Goal: Complete application form: Complete application form

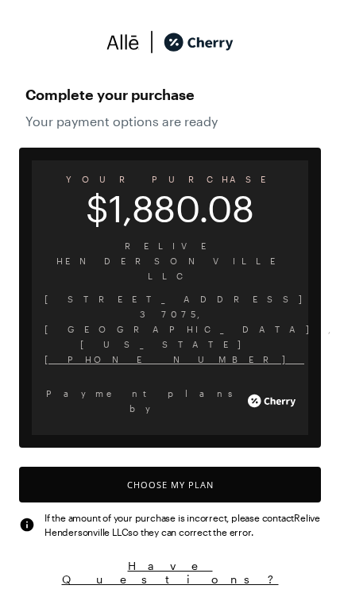
click at [186, 467] on button "Choose My Plan" at bounding box center [170, 485] width 302 height 36
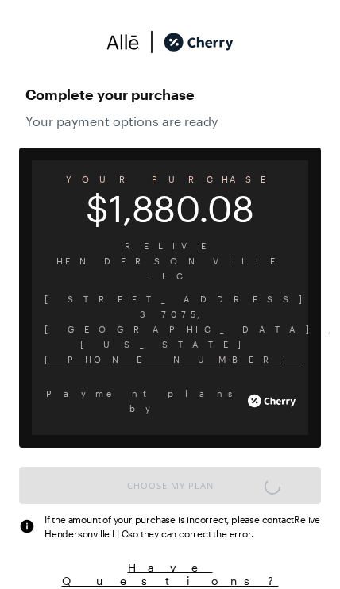
scroll to position [1328, 0]
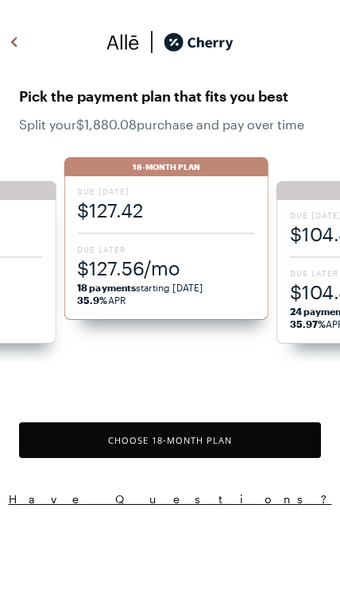
click at [180, 207] on span "$127.42" at bounding box center [166, 210] width 178 height 26
click at [174, 245] on span "Due Later" at bounding box center [166, 249] width 178 height 11
click at [213, 244] on span "Due Later" at bounding box center [166, 249] width 178 height 11
click at [217, 439] on button "Choose 18 -Month Plan" at bounding box center [170, 440] width 302 height 36
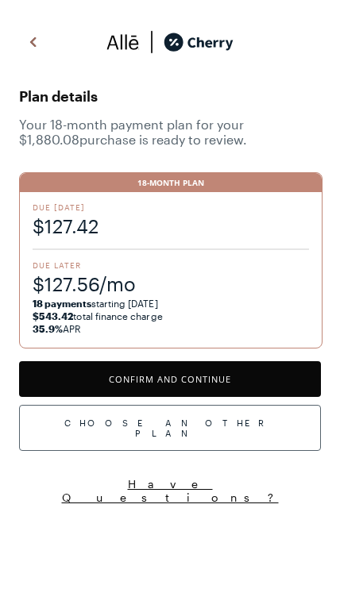
click at [249, 384] on button "Confirm and Continue" at bounding box center [170, 379] width 302 height 36
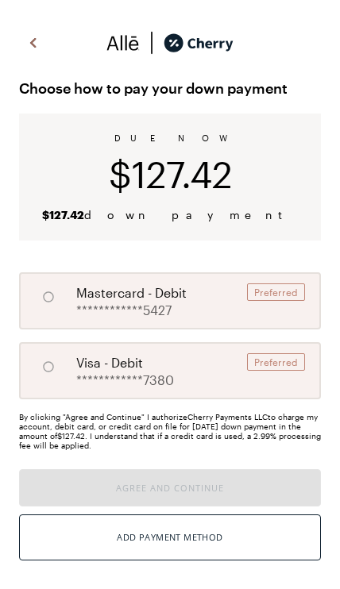
radio input "true"
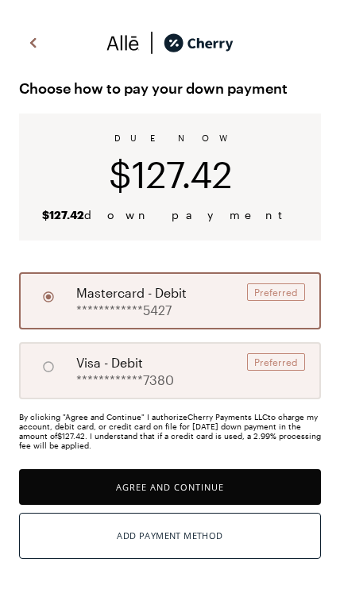
scroll to position [1292, 0]
click at [296, 299] on div "Preferred" at bounding box center [276, 291] width 58 height 17
click at [248, 498] on button "Agree and Continue" at bounding box center [170, 487] width 302 height 36
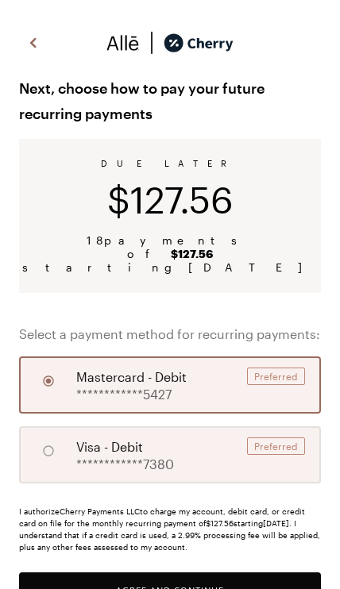
click at [229, 574] on button "Agree and Continue" at bounding box center [170, 590] width 302 height 36
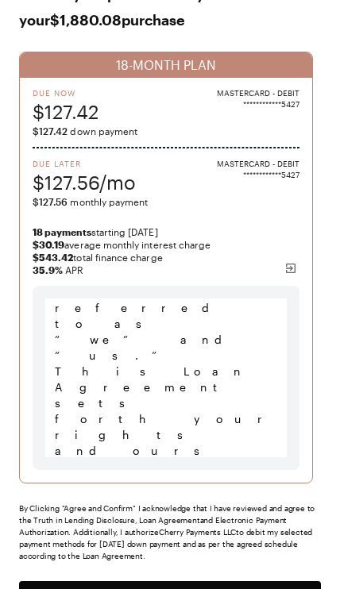
scroll to position [101, 0]
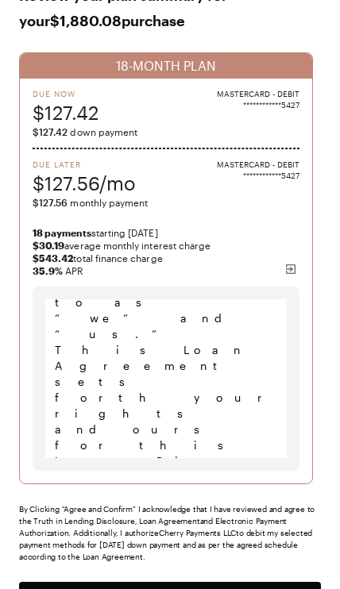
click at [229, 588] on button "Agree and Confirm" at bounding box center [170, 600] width 302 height 36
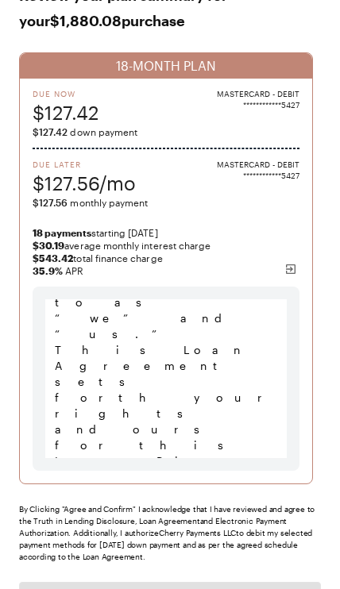
scroll to position [866, 0]
